Goal: Task Accomplishment & Management: Use online tool/utility

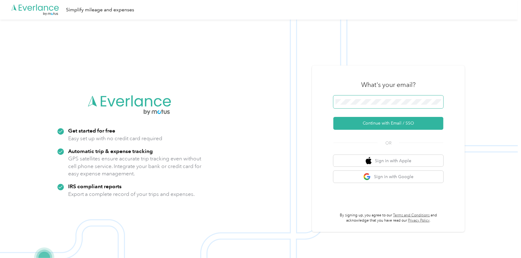
click at [351, 98] on span at bounding box center [389, 101] width 110 height 13
click at [377, 123] on button "Continue with Email / SSO" at bounding box center [389, 123] width 110 height 13
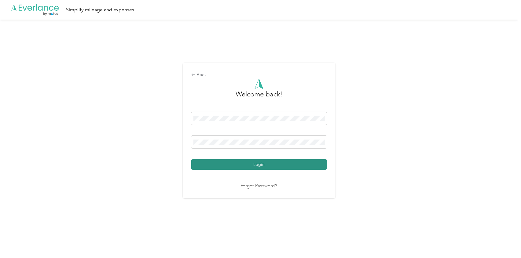
click at [241, 163] on button "Login" at bounding box center [259, 164] width 136 height 11
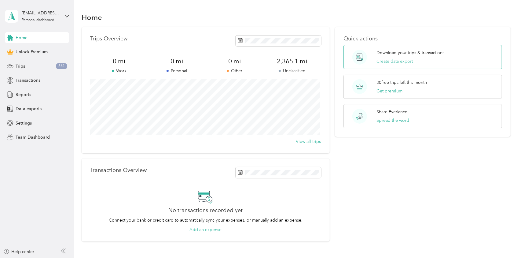
click at [386, 60] on button "Create data export" at bounding box center [395, 61] width 36 height 6
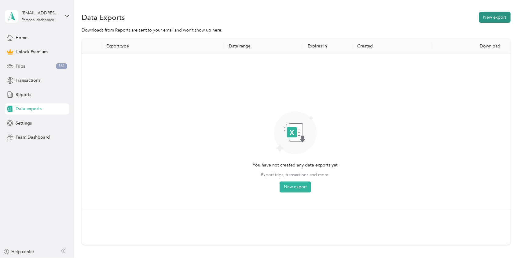
click at [492, 15] on button "New export" at bounding box center [494, 17] width 31 height 11
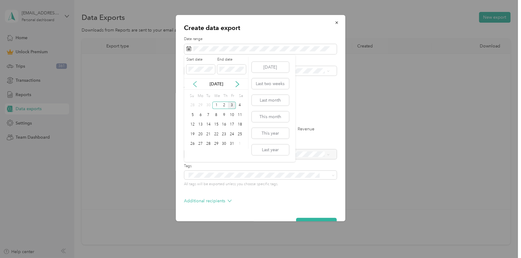
click at [195, 83] on icon at bounding box center [195, 84] width 6 height 6
click at [236, 83] on icon at bounding box center [237, 84] width 6 height 6
click at [217, 122] on div "17" at bounding box center [216, 125] width 8 height 8
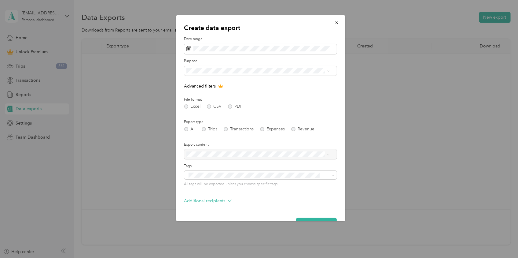
click at [312, 90] on form "Date range Purpose Advanced filters File format Excel CSV PDF Export type All T…" at bounding box center [260, 132] width 153 height 192
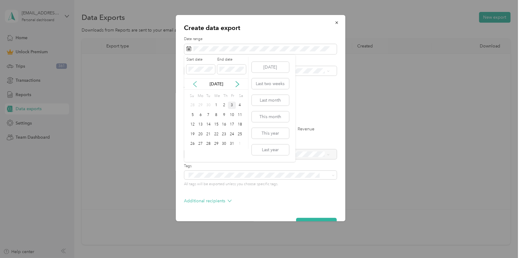
click at [194, 84] on icon at bounding box center [195, 84] width 3 height 6
click at [216, 123] on div "17" at bounding box center [216, 125] width 8 height 8
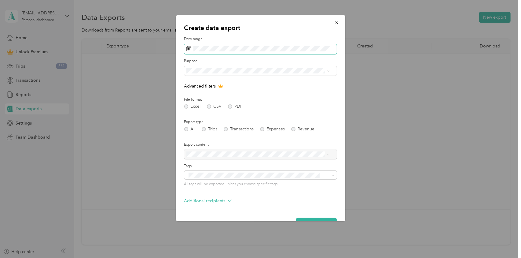
click at [190, 50] on icon at bounding box center [188, 48] width 5 height 5
click at [188, 47] on icon at bounding box center [188, 48] width 5 height 5
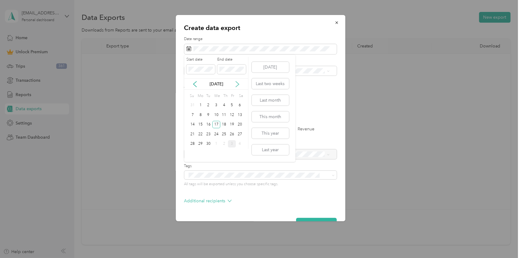
click at [237, 84] on icon at bounding box center [237, 84] width 6 height 6
click at [231, 104] on div "3" at bounding box center [232, 105] width 8 height 8
click at [261, 66] on button "[DATE]" at bounding box center [270, 67] width 37 height 11
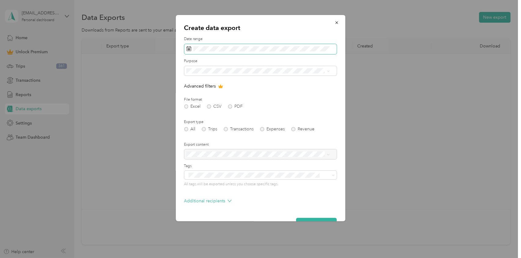
click at [191, 48] on icon at bounding box center [188, 48] width 5 height 5
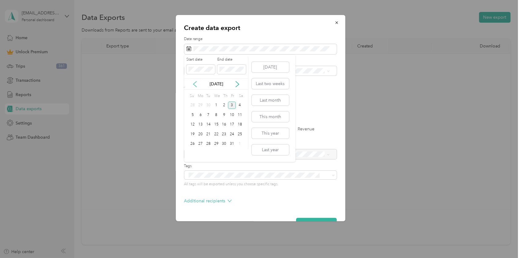
click at [194, 81] on icon at bounding box center [195, 84] width 6 height 6
click at [276, 65] on button "[DATE]" at bounding box center [270, 67] width 37 height 11
click at [195, 81] on icon at bounding box center [195, 84] width 6 height 6
click at [216, 123] on div "17" at bounding box center [216, 125] width 8 height 8
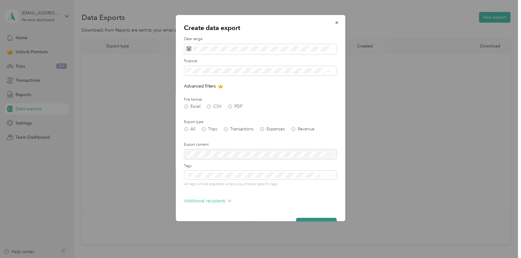
click at [315, 219] on button "Generate export" at bounding box center [316, 223] width 41 height 11
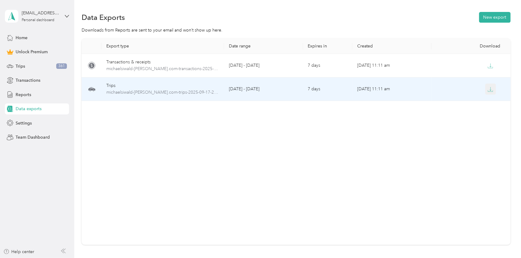
click at [489, 90] on icon "button" at bounding box center [491, 90] width 6 height 6
